Goal: Information Seeking & Learning: Learn about a topic

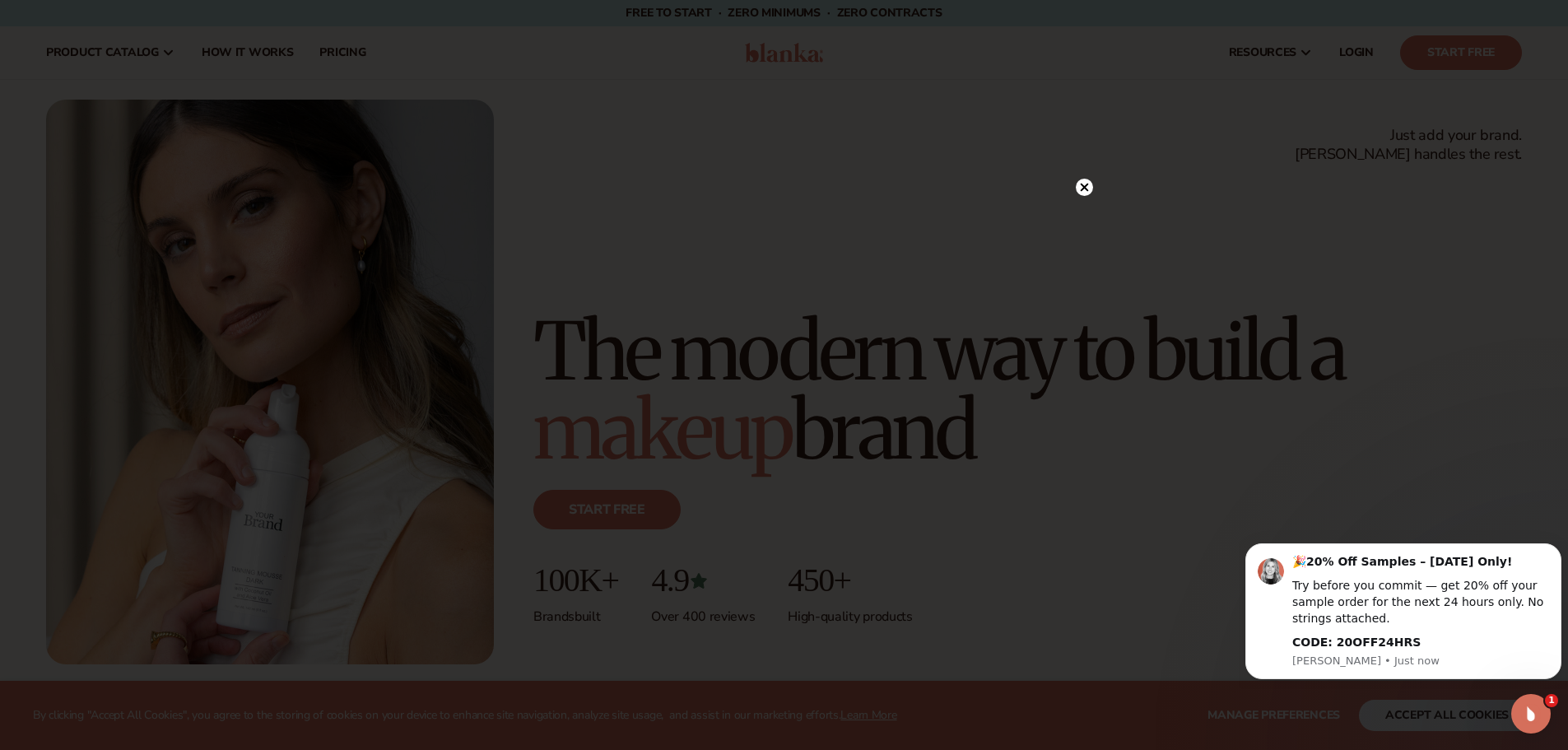
click at [1081, 185] on icon at bounding box center [1084, 188] width 9 height 9
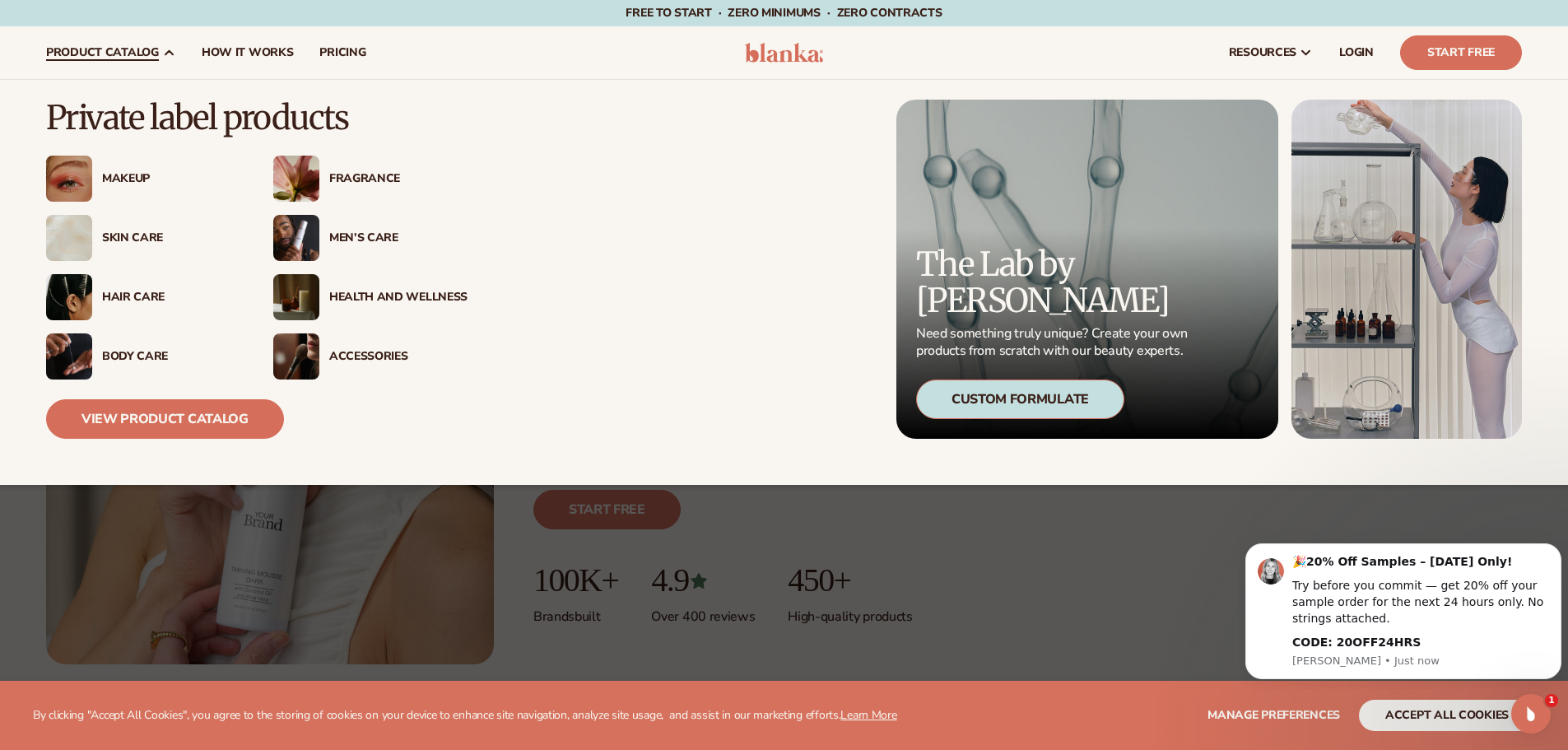
click at [134, 178] on div "Makeup" at bounding box center [171, 179] width 138 height 14
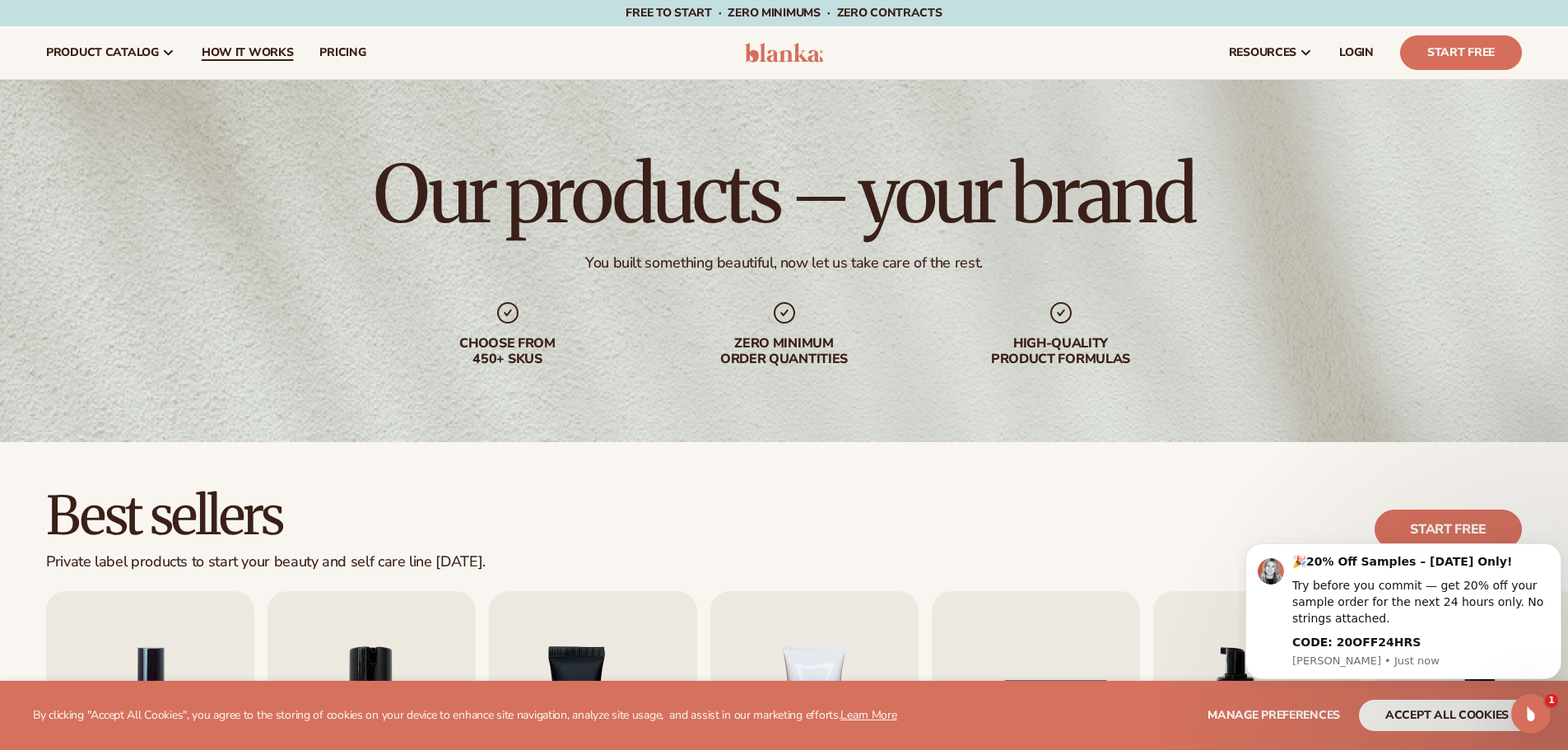
click at [242, 52] on span "How It Works" at bounding box center [248, 52] width 92 height 13
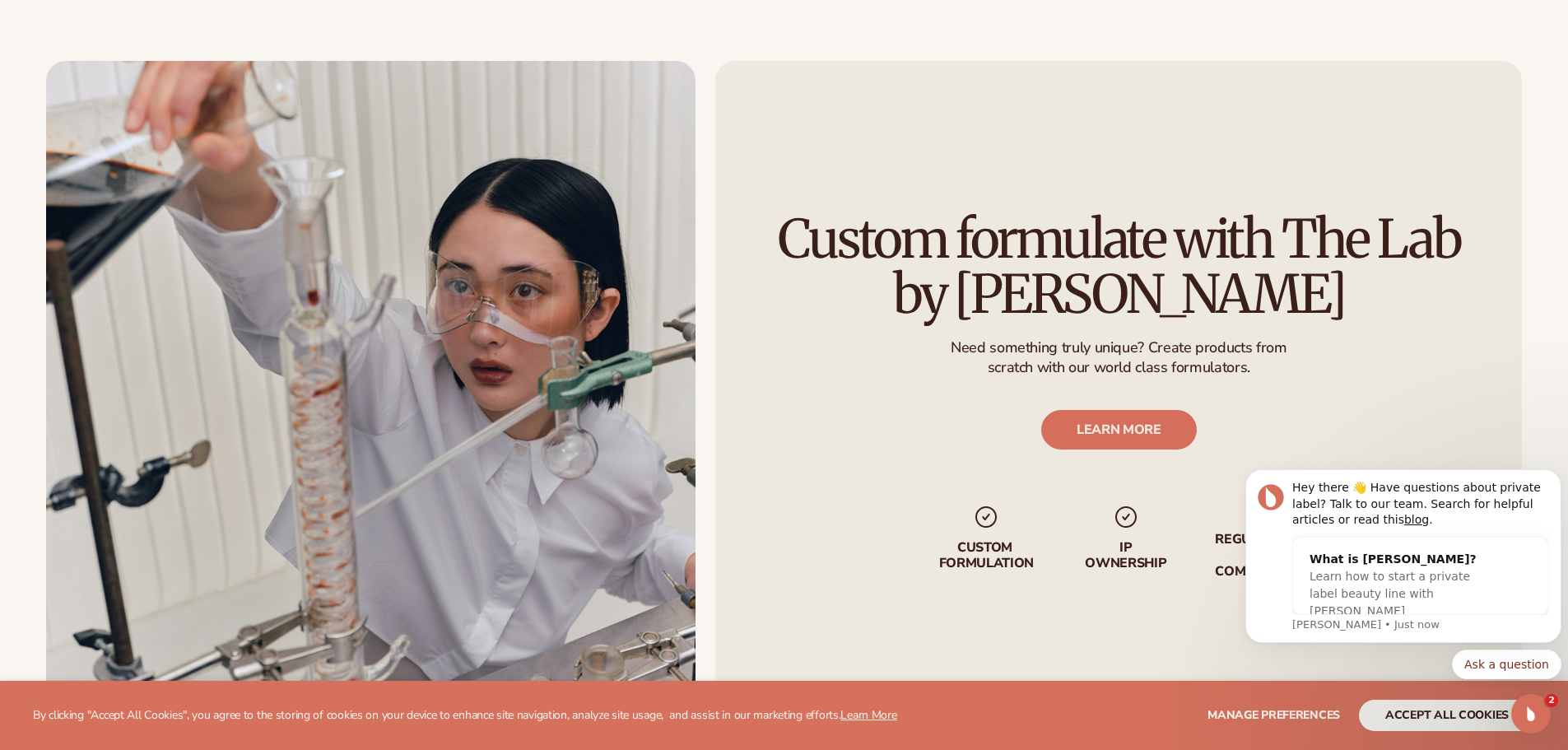
scroll to position [3376, 0]
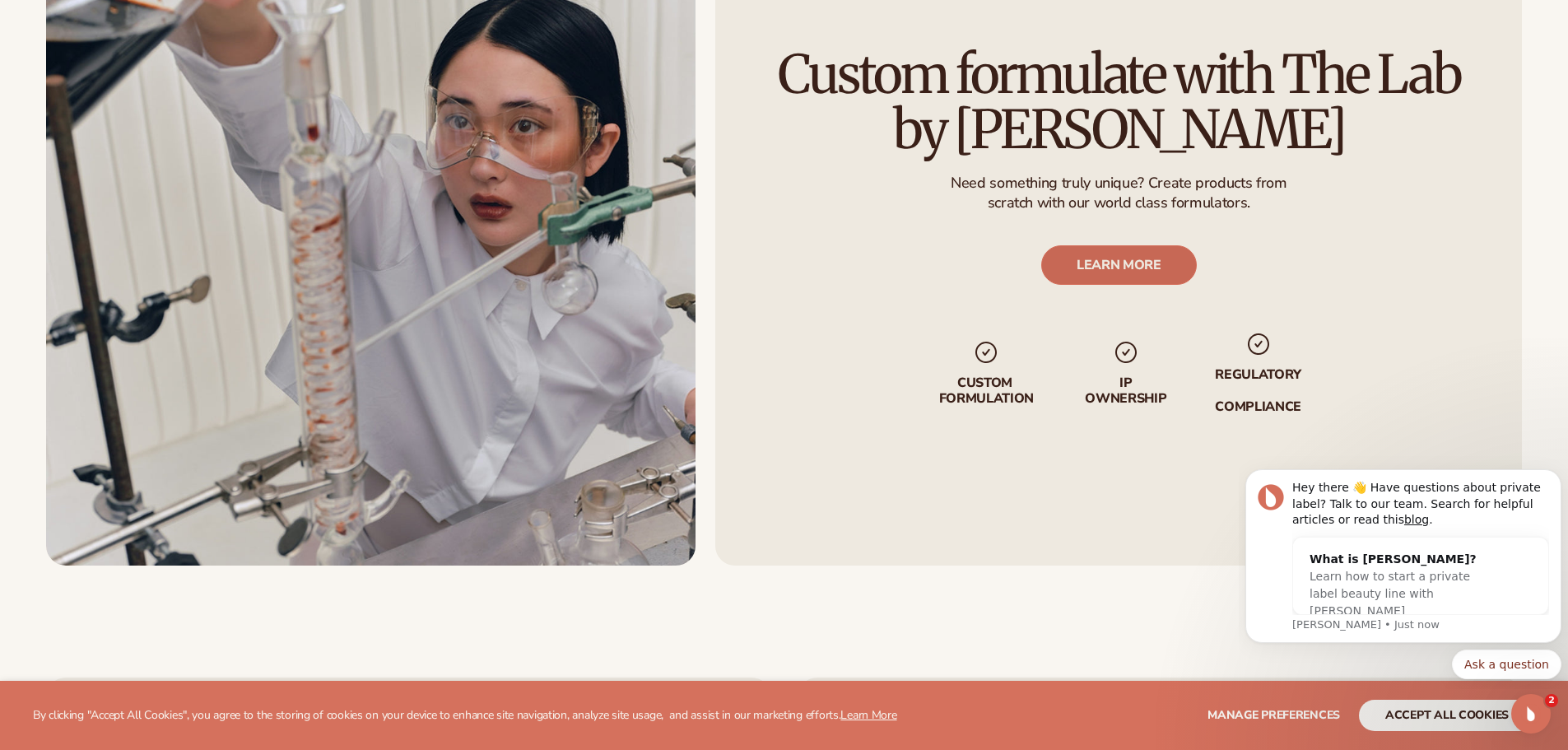
click at [1130, 279] on link "LEARN MORE" at bounding box center [1118, 265] width 156 height 40
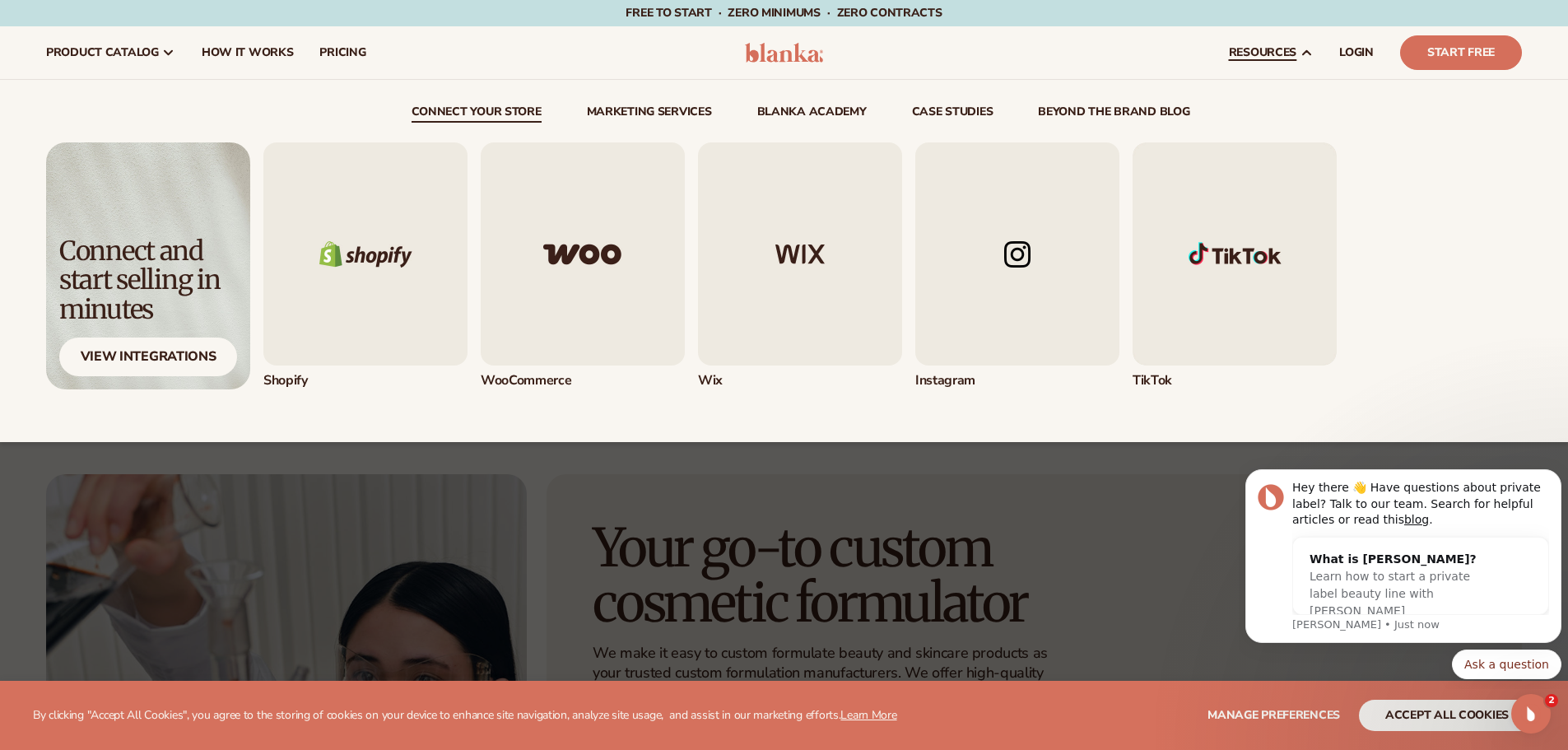
click at [1445, 159] on div "Shopify" at bounding box center [892, 266] width 1259 height 247
